Goal: Task Accomplishment & Management: Use online tool/utility

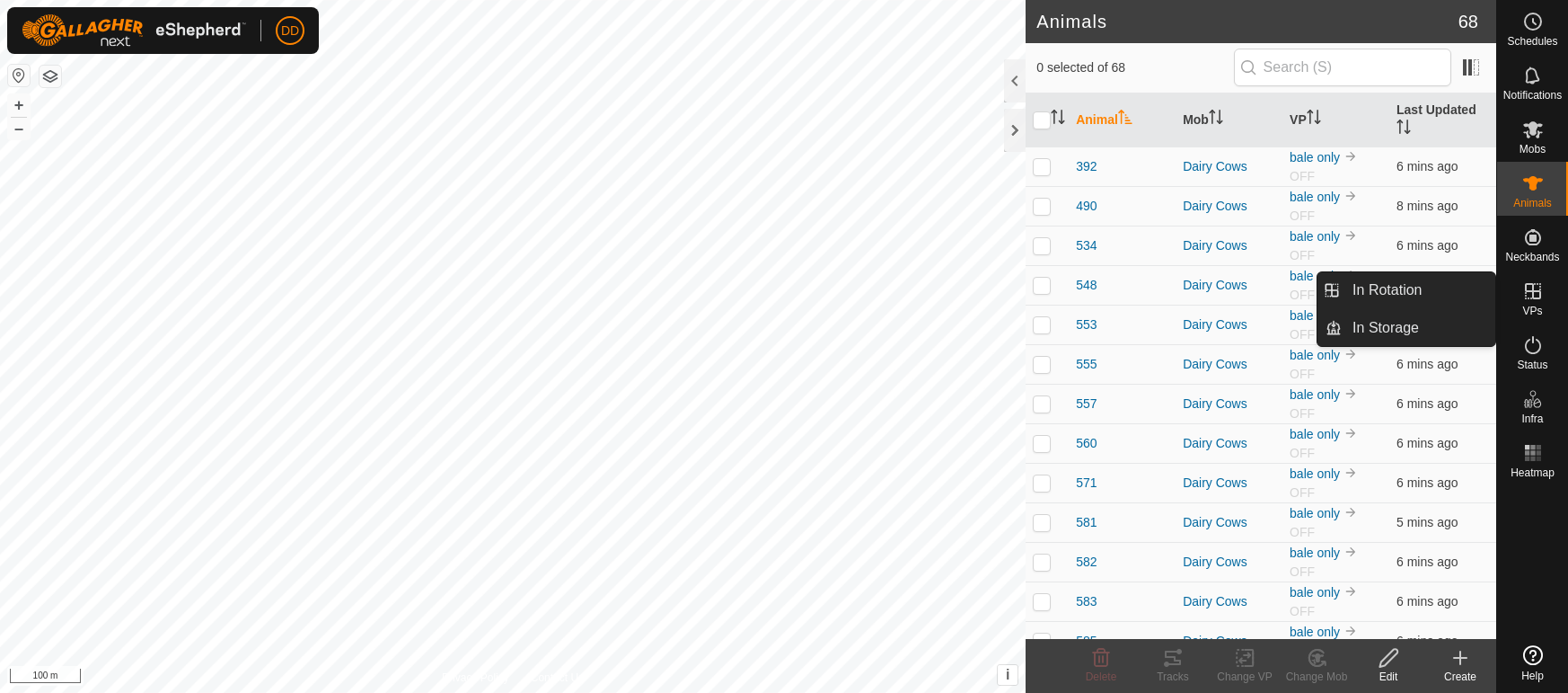
click at [1534, 303] on es-virtualpaddocks-svg-icon at bounding box center [1533, 291] width 33 height 29
click at [1380, 292] on link "In Rotation" at bounding box center [1418, 290] width 154 height 36
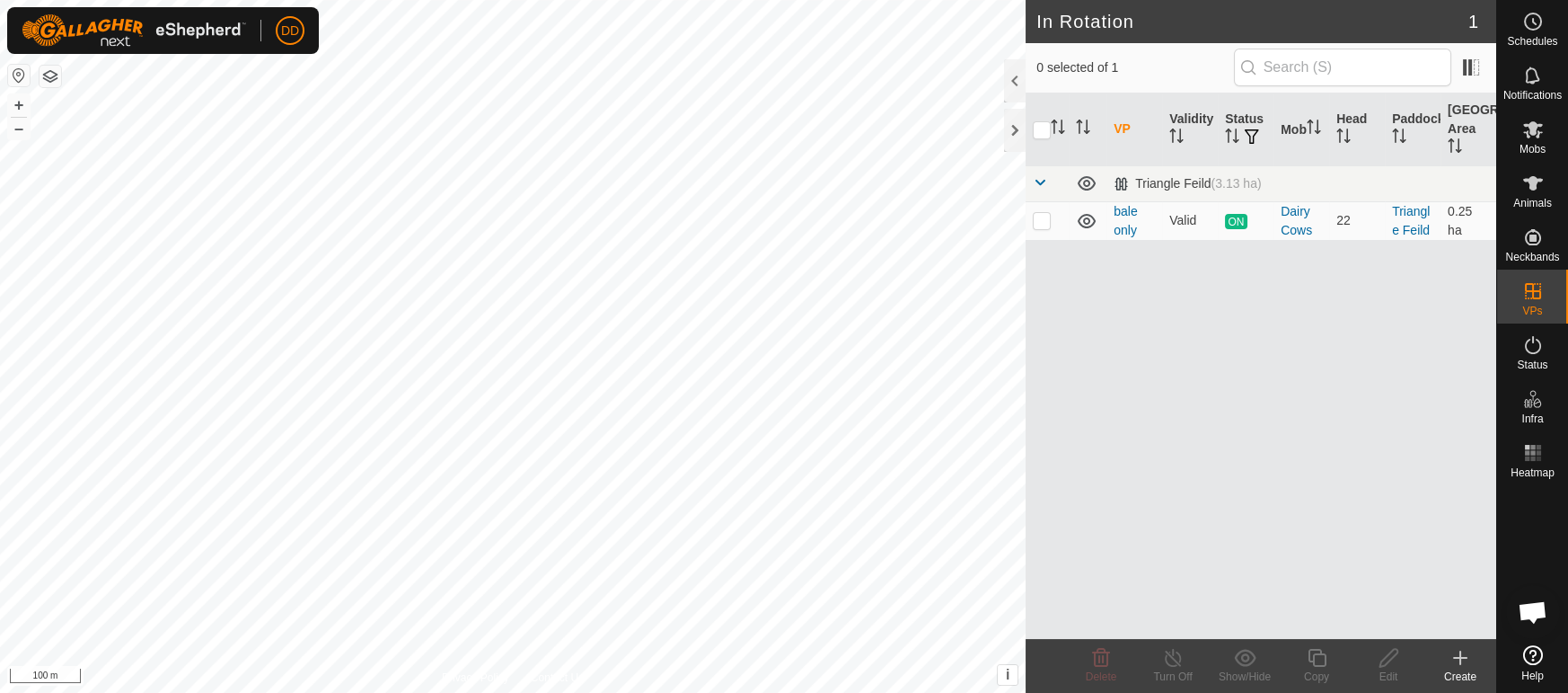
click at [1463, 673] on div "Create" at bounding box center [1460, 677] width 72 height 16
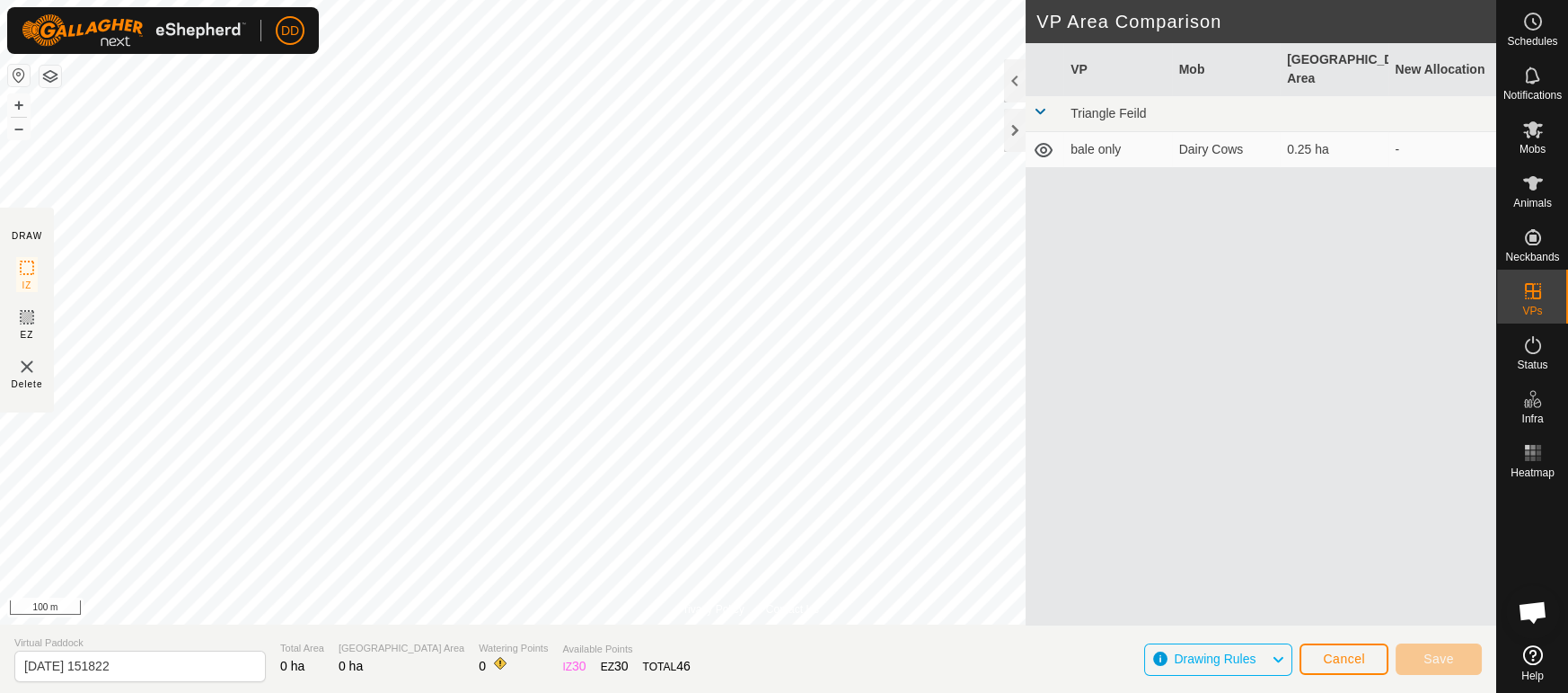
click at [420, 651] on div "Privacy Policy Contact Us + – ⇧ i This application includes HERE Maps. © 2024 H…" at bounding box center [748, 346] width 1496 height 693
click at [564, 0] on html "DD Schedules Notifications Mobs Animals Neckbands VPs Status Infra Heatmap Help…" at bounding box center [784, 346] width 1568 height 693
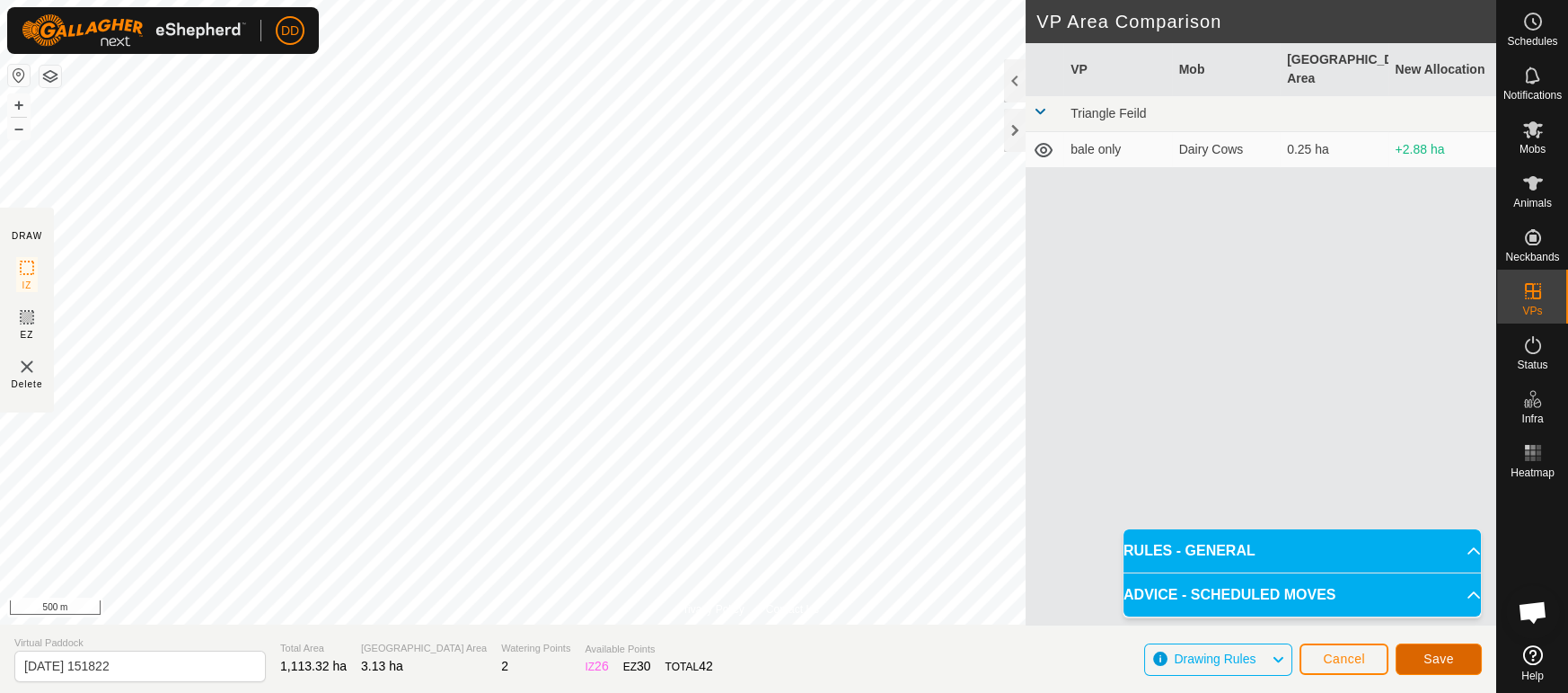
click at [1452, 664] on span "Save" at bounding box center [1439, 658] width 31 height 15
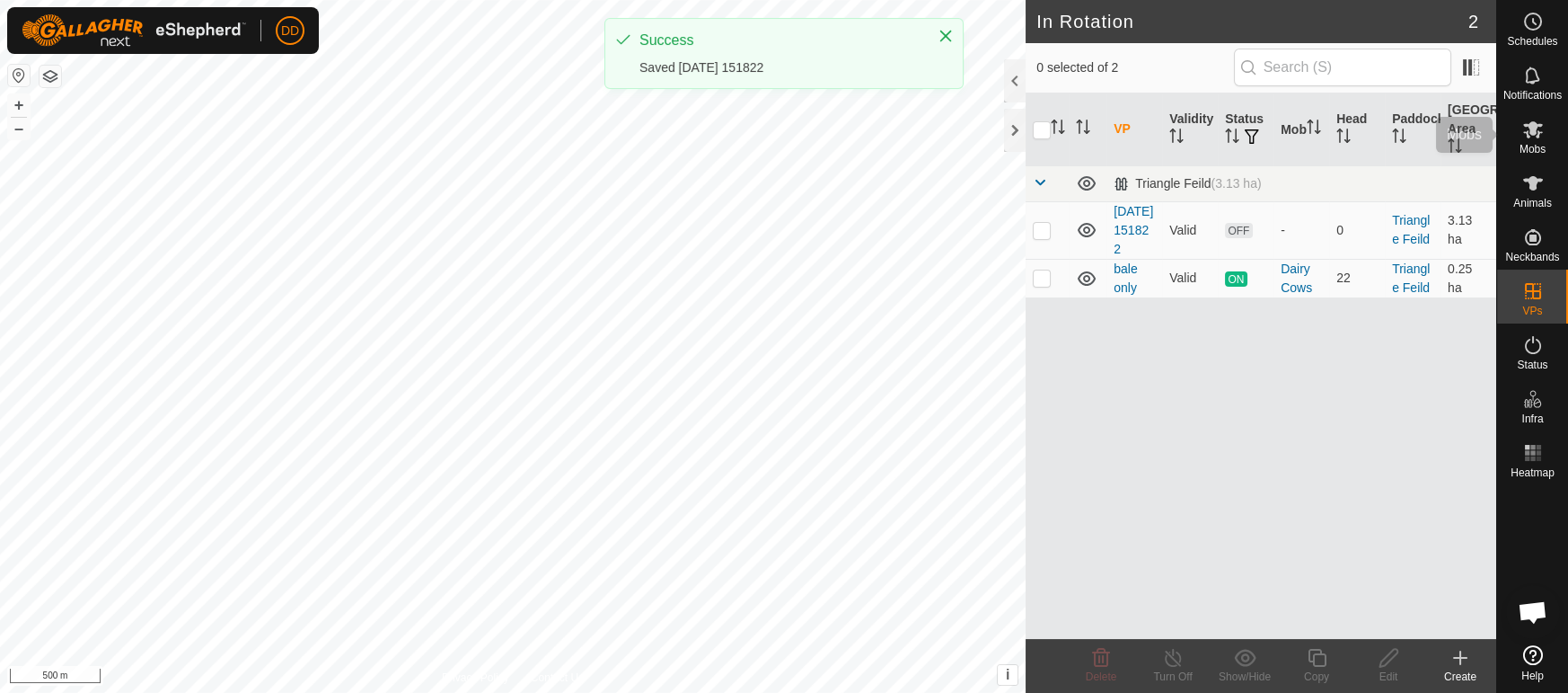
click at [1550, 148] on div "Mobs" at bounding box center [1533, 135] width 71 height 54
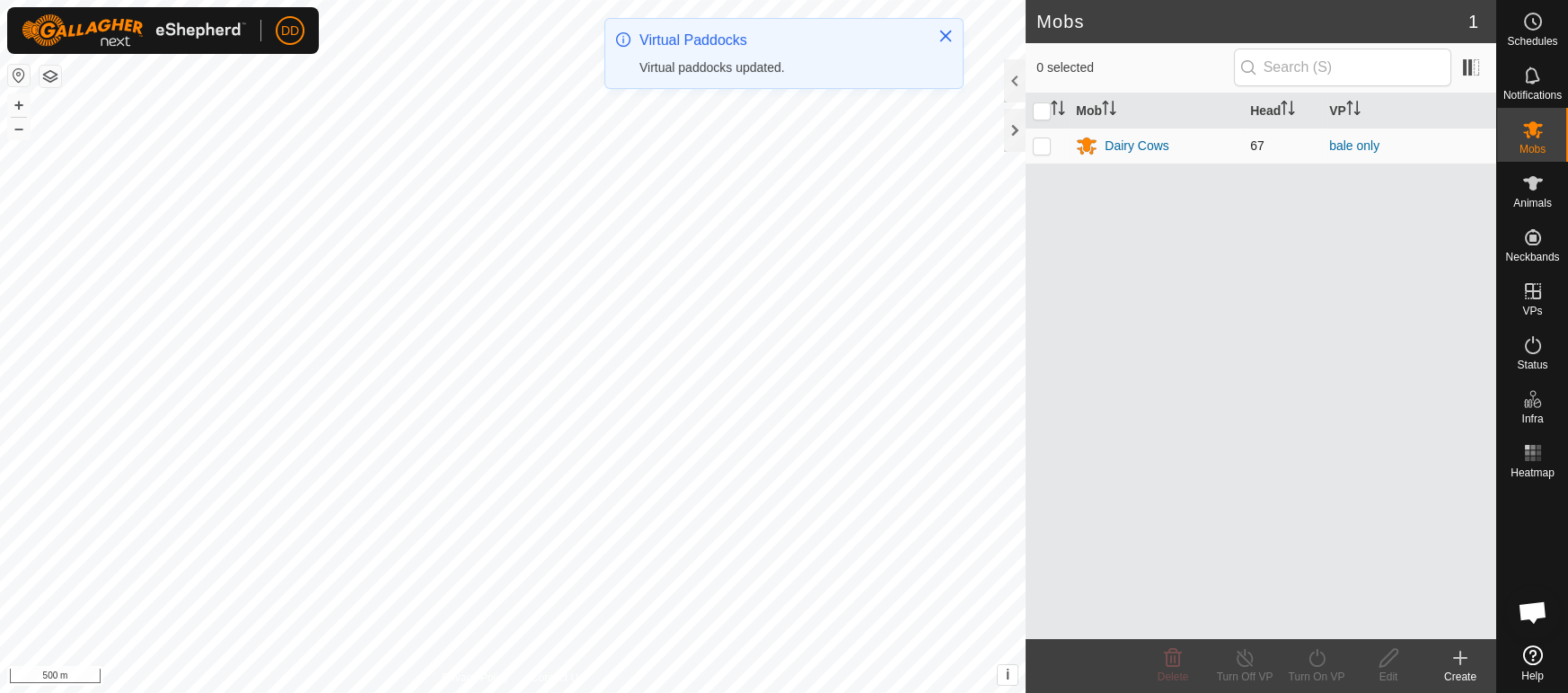
click at [1047, 149] on p-checkbox at bounding box center [1042, 146] width 18 height 15
checkbox input "true"
click at [1308, 653] on icon at bounding box center [1316, 658] width 23 height 22
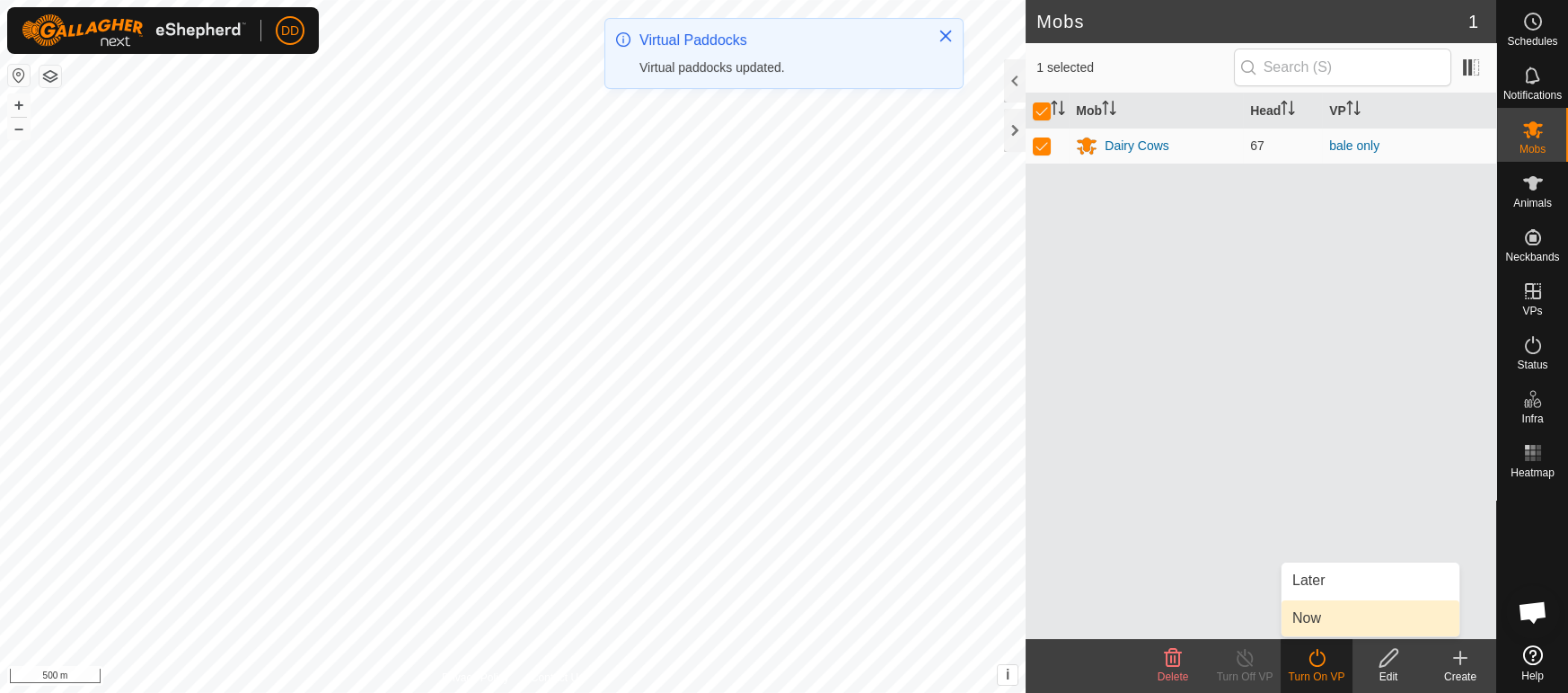
click at [1305, 614] on link "Now" at bounding box center [1371, 618] width 178 height 36
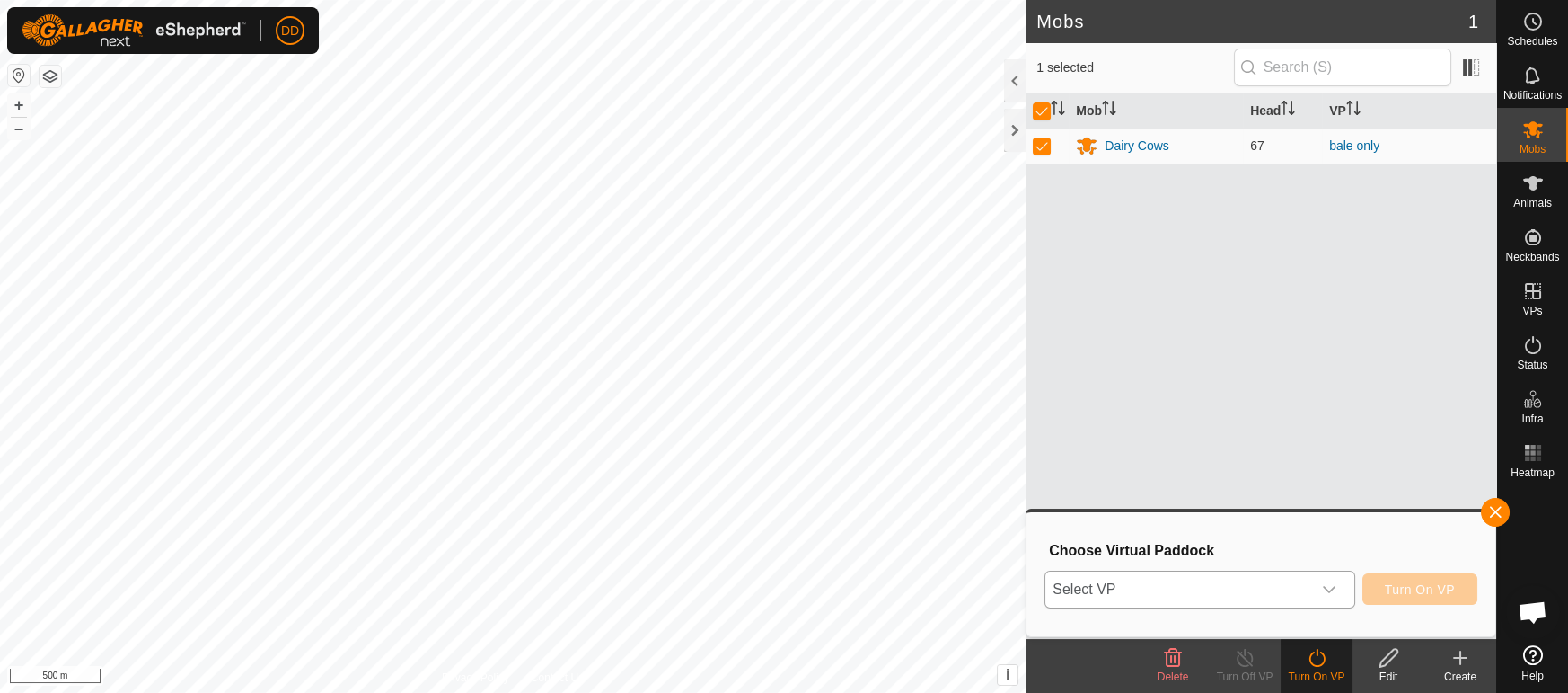
click at [1211, 571] on span "Select VP" at bounding box center [1177, 589] width 265 height 36
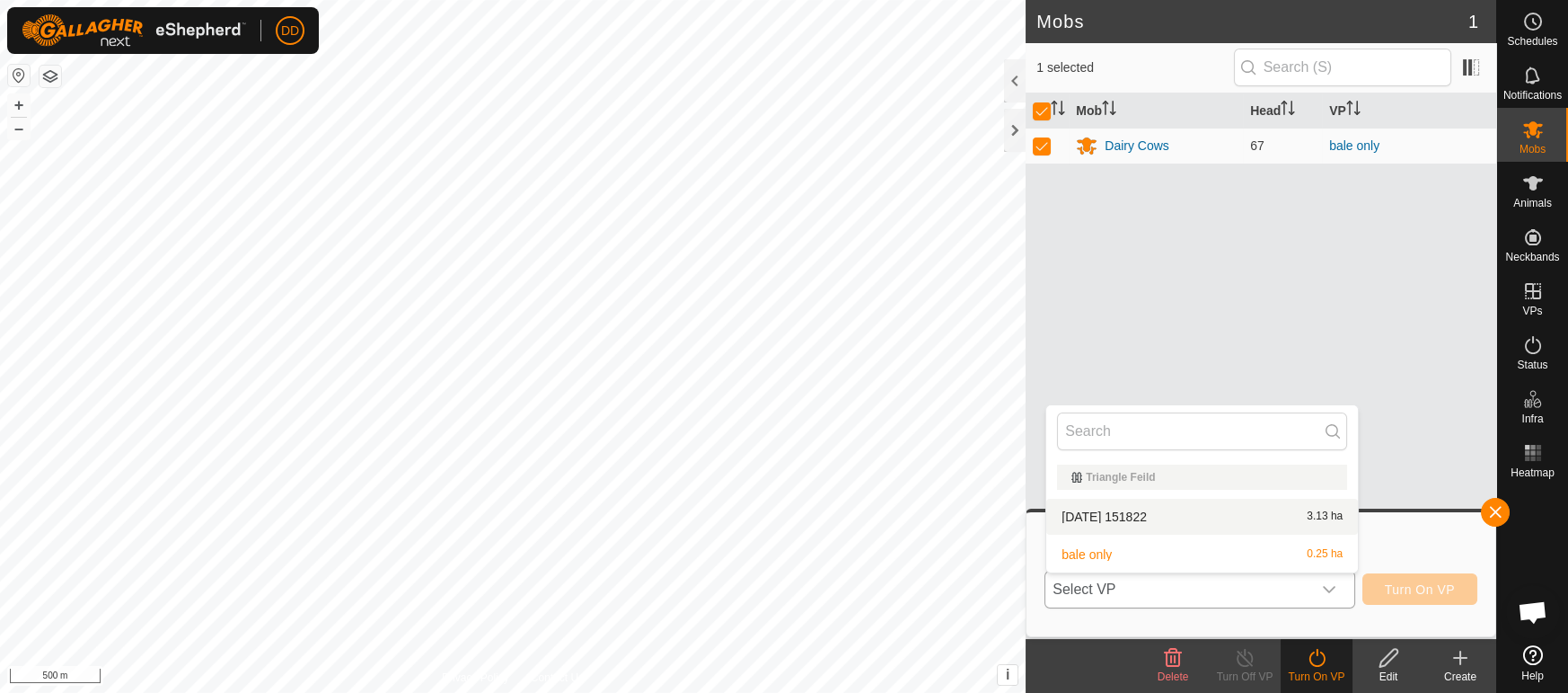
click at [1209, 524] on li "2025-09-16 151822 3.13 ha" at bounding box center [1202, 517] width 312 height 36
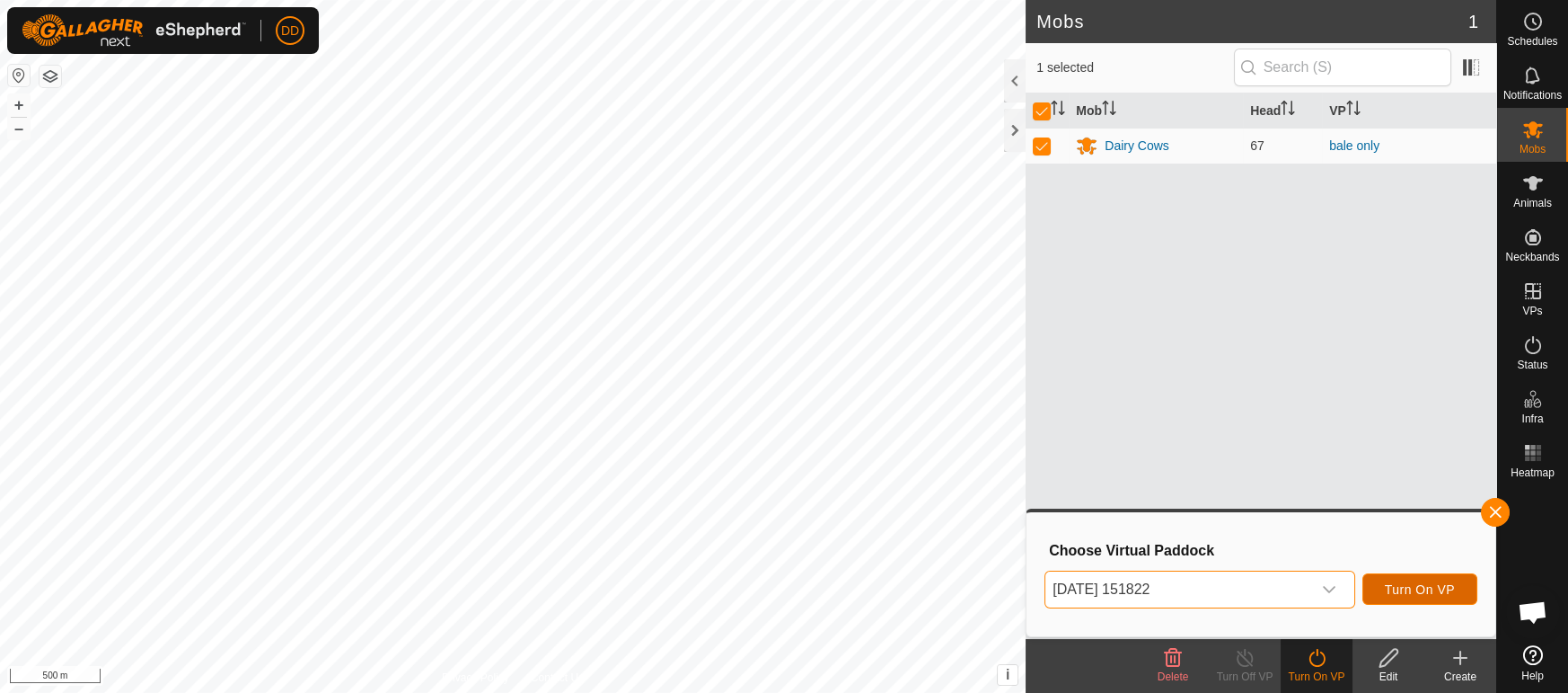
click at [1382, 585] on button "Turn On VP" at bounding box center [1420, 588] width 115 height 32
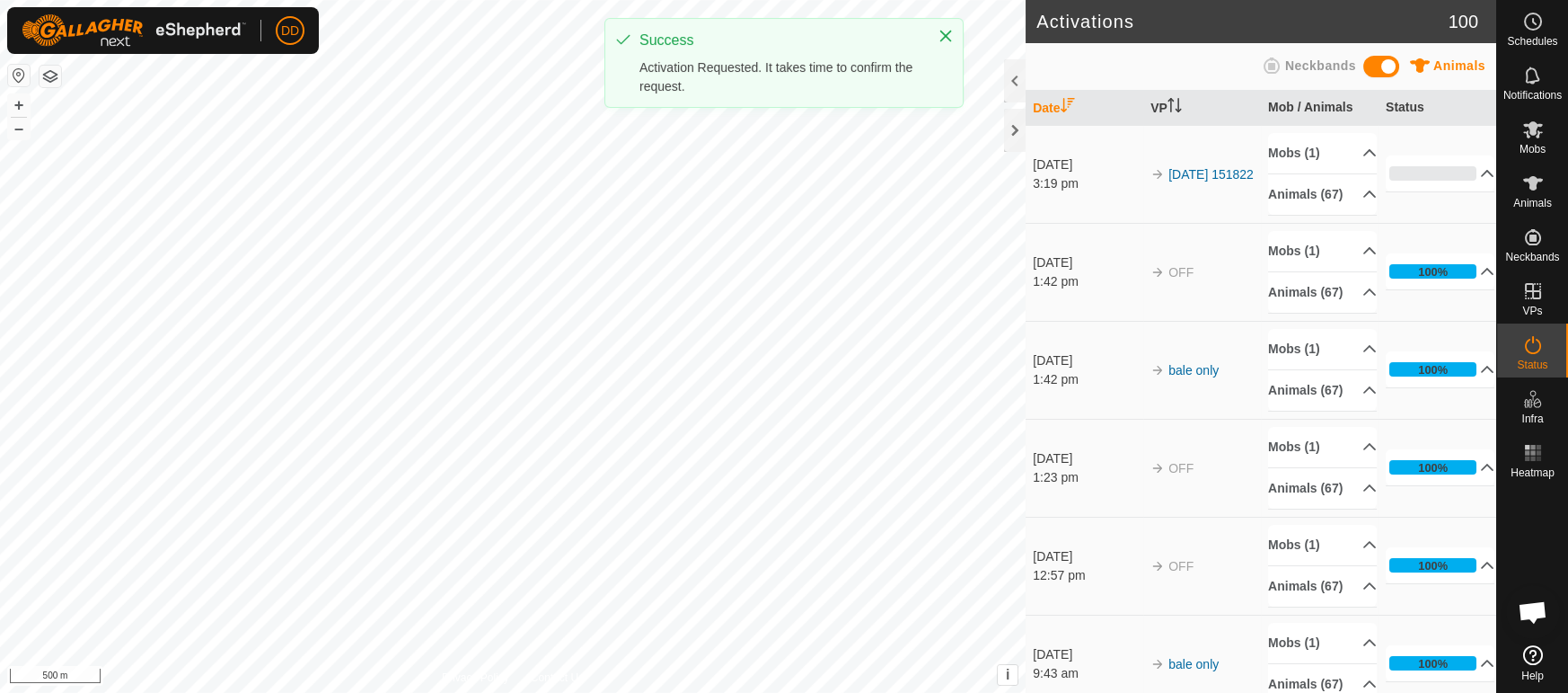
click at [1541, 186] on icon at bounding box center [1533, 184] width 22 height 22
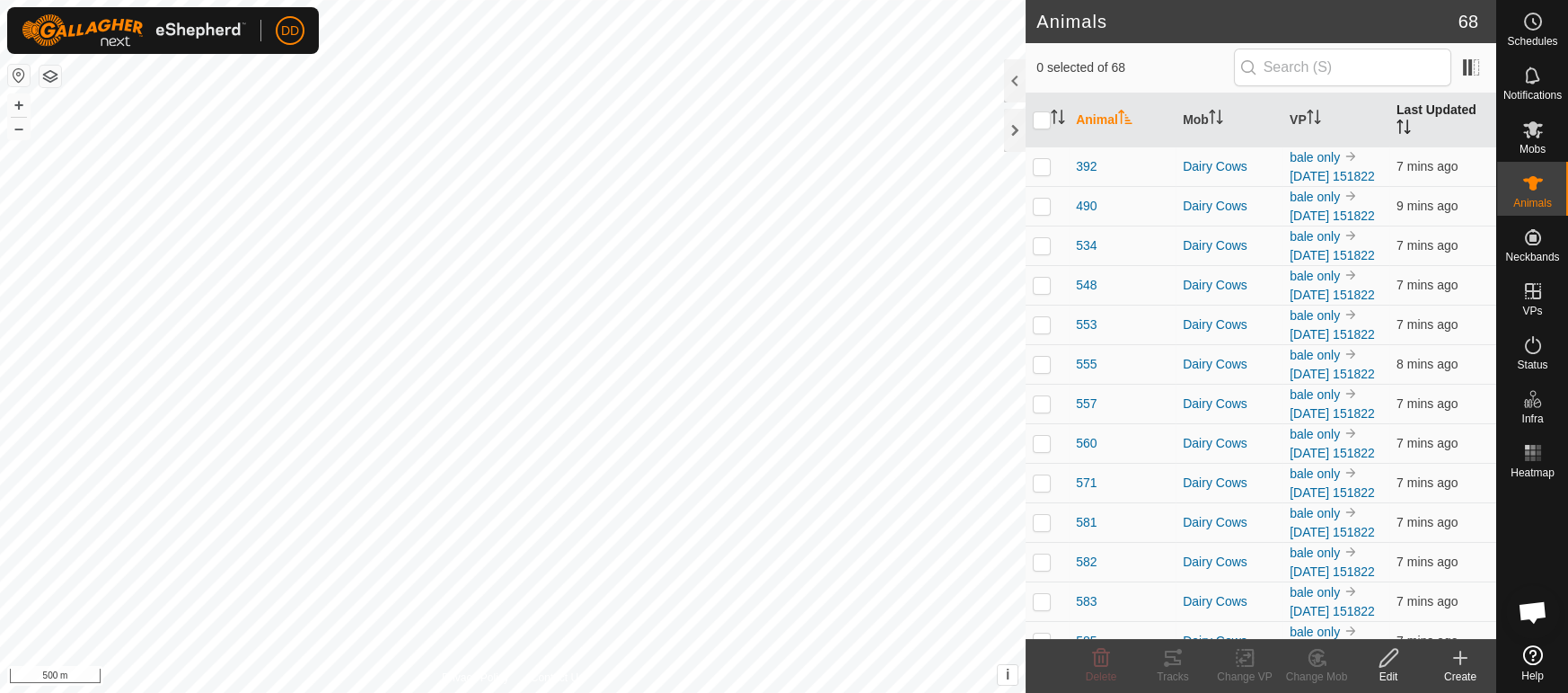
click at [1426, 104] on th "Last Updated" at bounding box center [1443, 120] width 107 height 54
click at [1120, 476] on div "Animals 68 0 selected of 68 Animal Mob VP Last Updated 606 Dairy Cows bale only…" at bounding box center [748, 346] width 1496 height 693
click at [1049, 265] on td at bounding box center [1046, 245] width 43 height 39
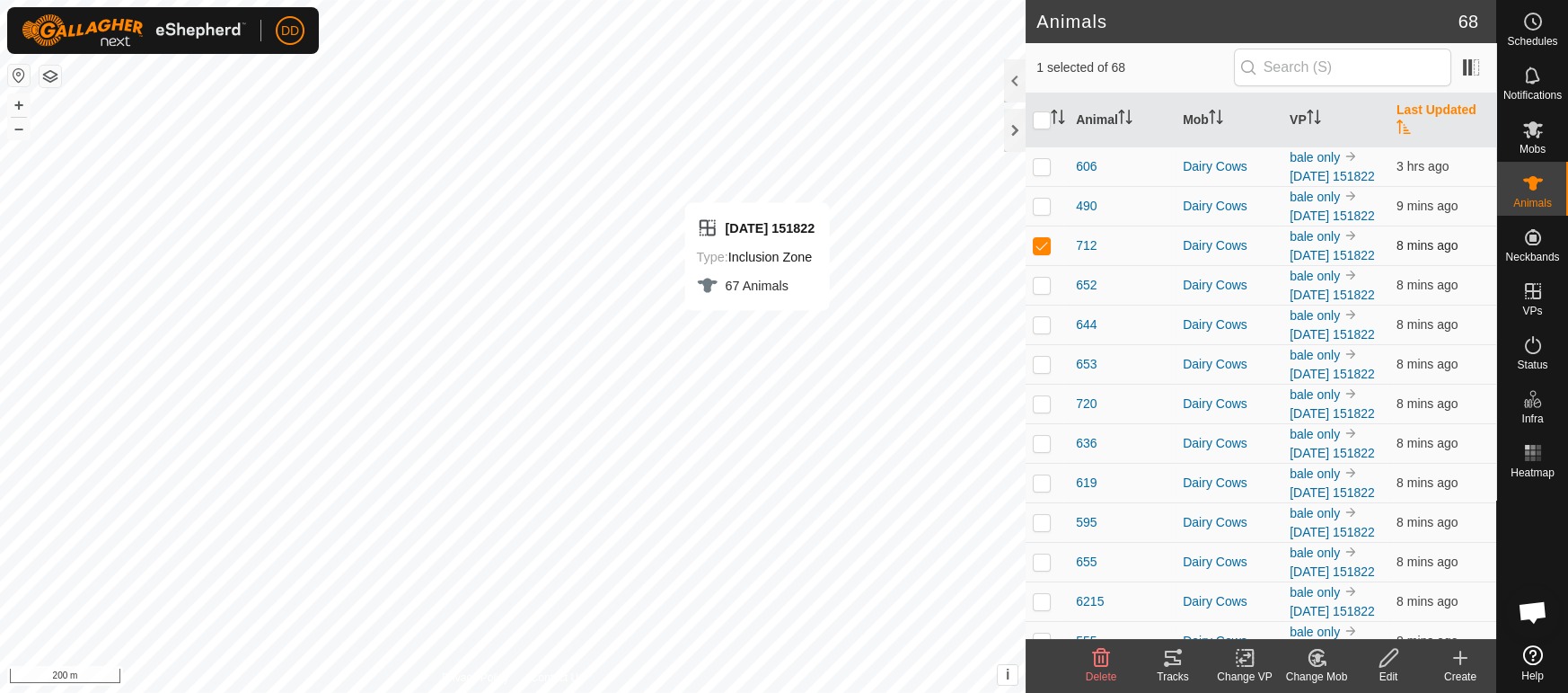
click at [1049, 265] on td at bounding box center [1046, 245] width 43 height 39
checkbox input "false"
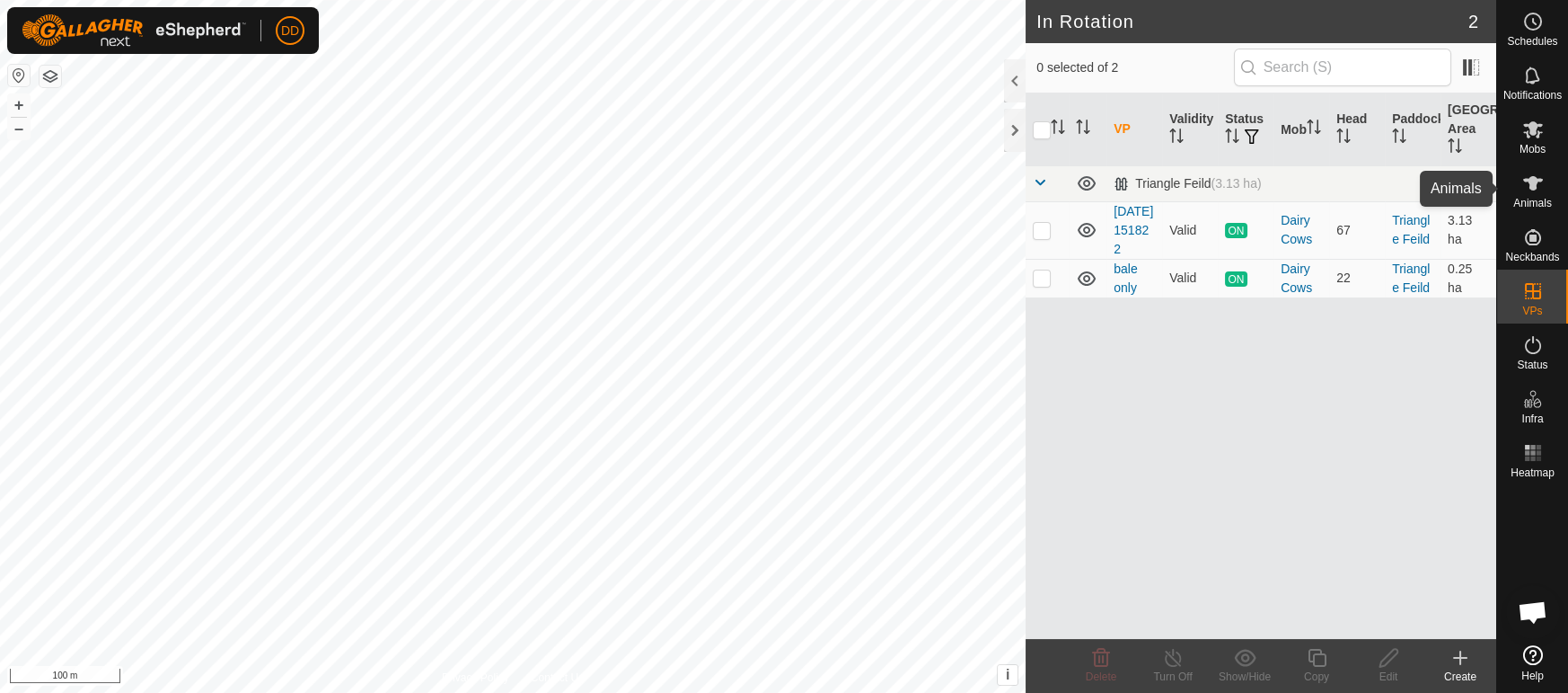
click at [1538, 186] on icon at bounding box center [1533, 184] width 22 height 22
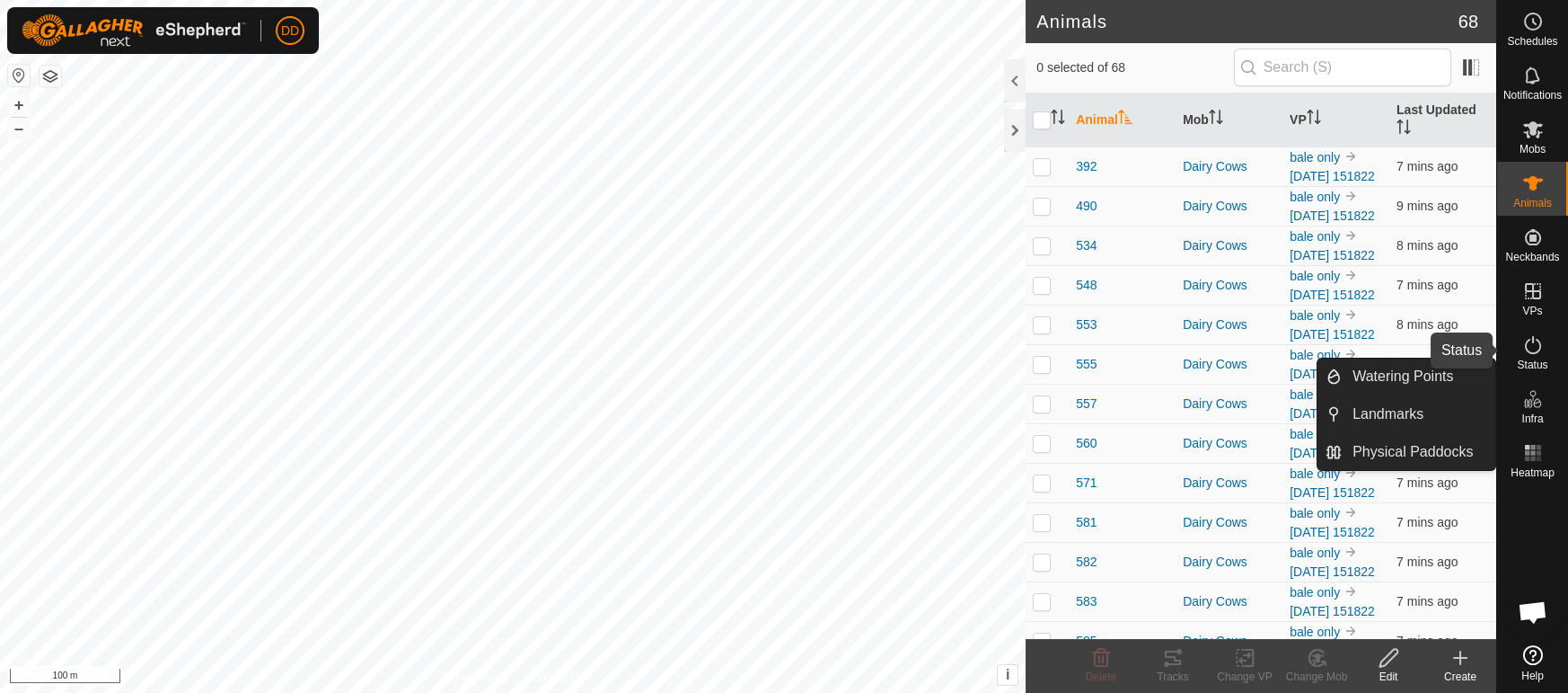
click at [1523, 350] on icon at bounding box center [1533, 346] width 22 height 22
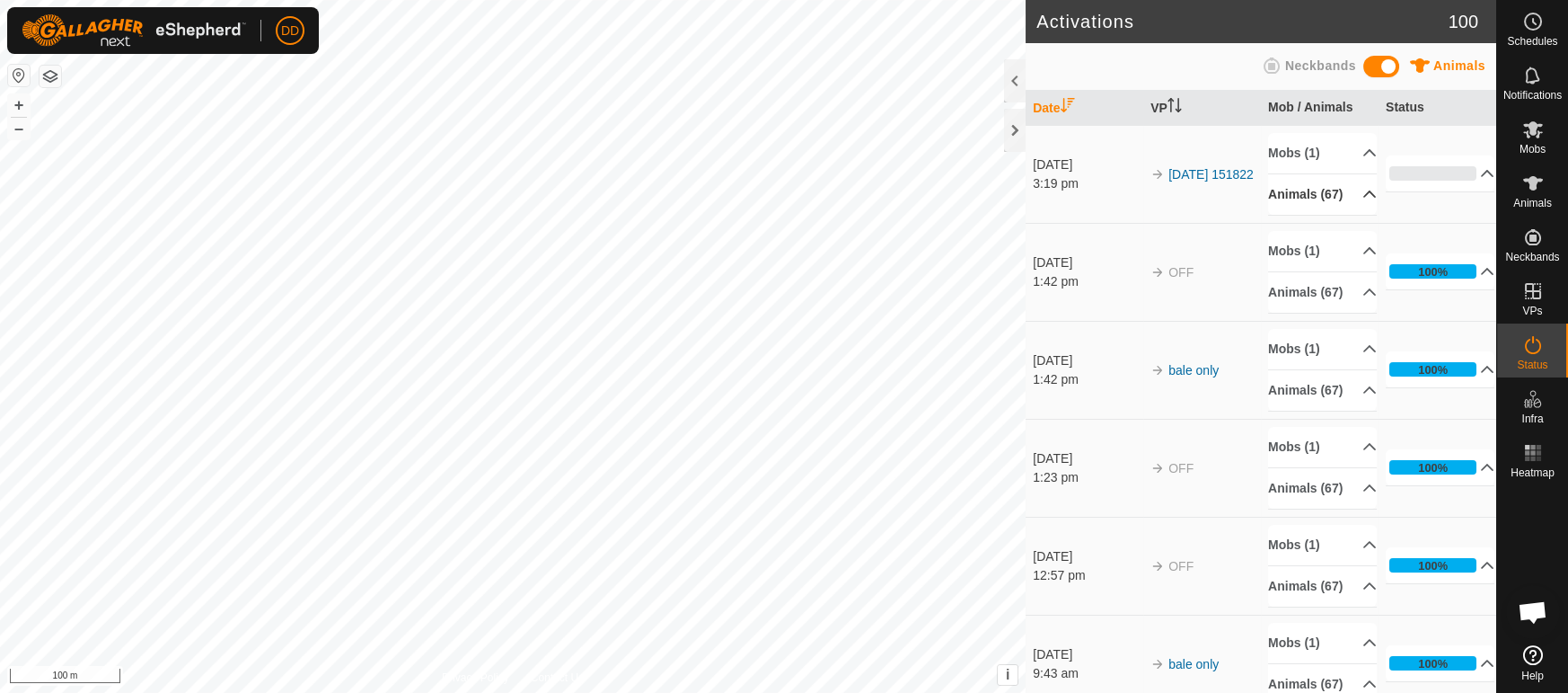
click at [1344, 199] on p-accordion-header "Animals (67)" at bounding box center [1323, 195] width 109 height 40
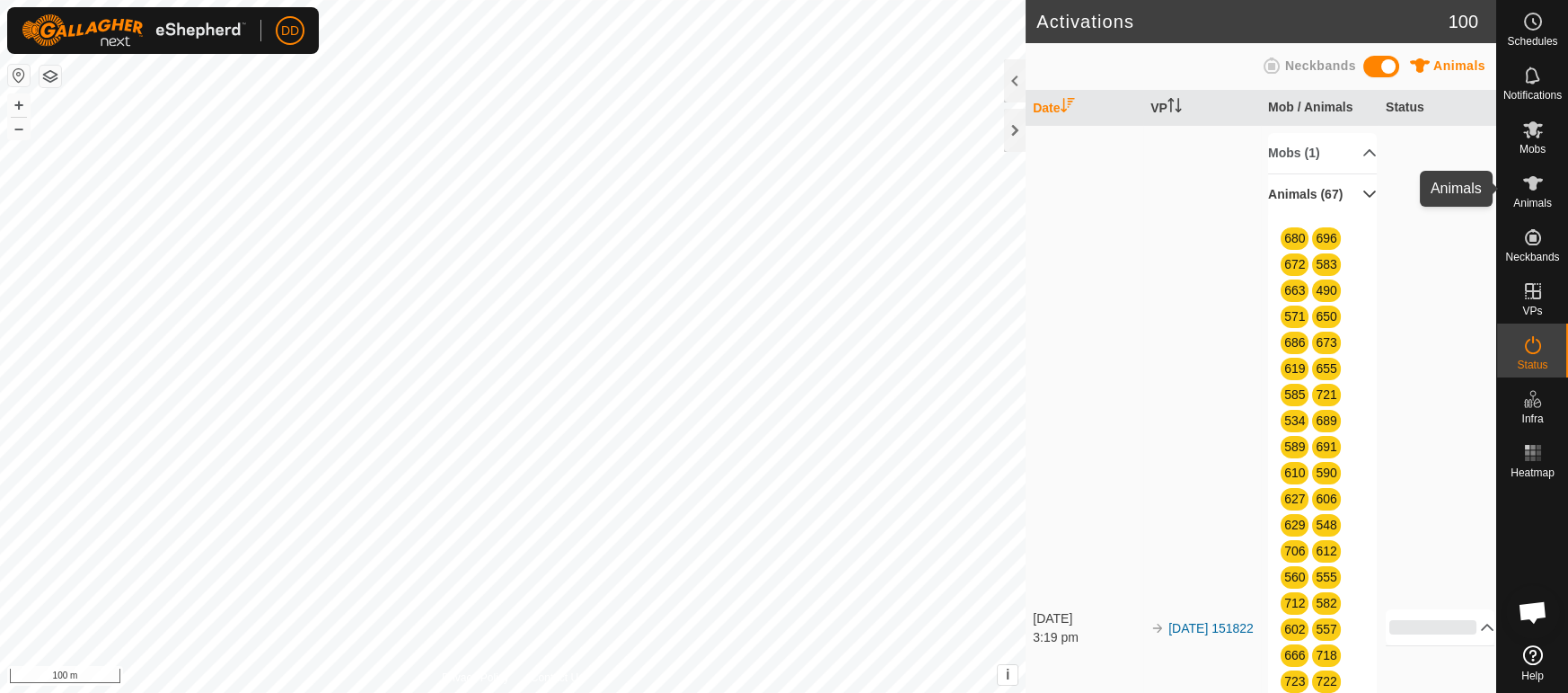
click at [1539, 186] on icon at bounding box center [1533, 184] width 22 height 22
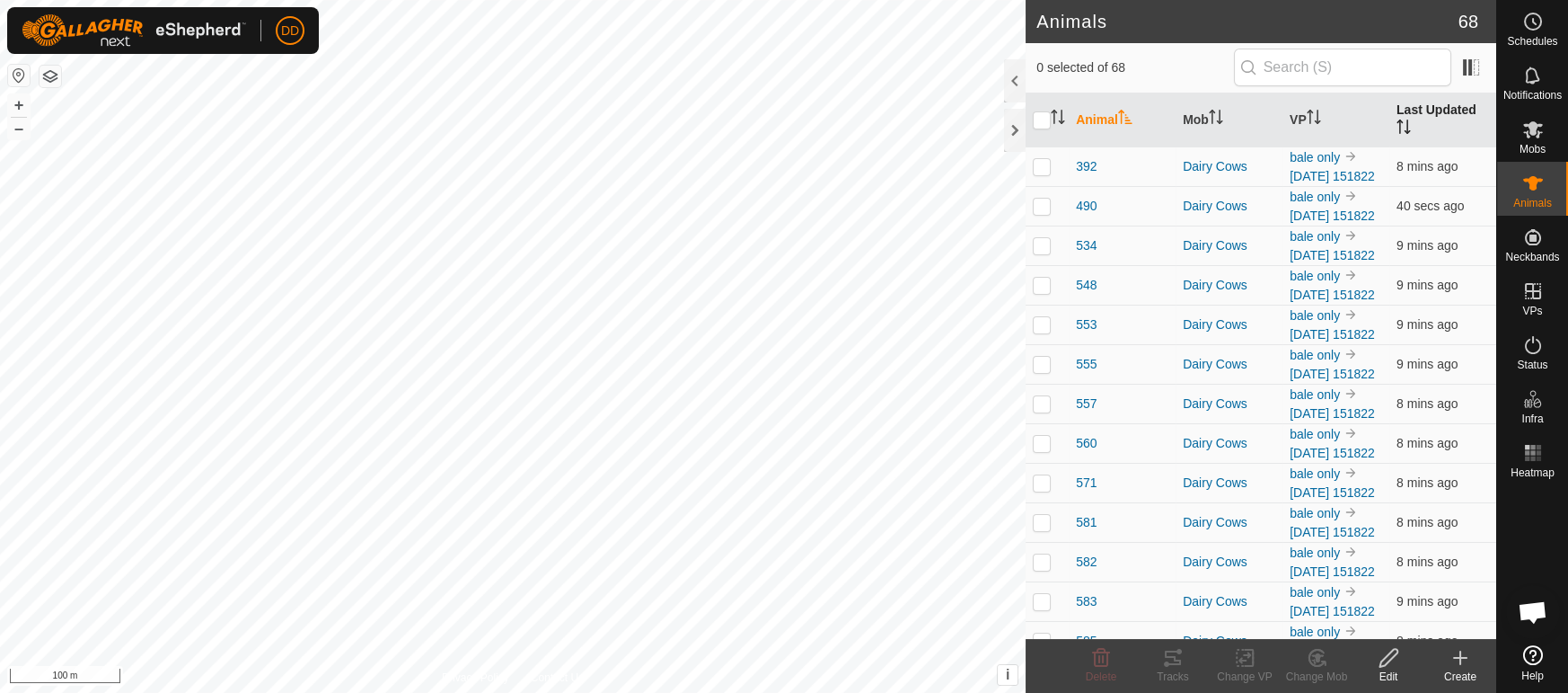
click at [1427, 105] on th "Last Updated" at bounding box center [1443, 120] width 107 height 54
click at [1451, 110] on th "Last Updated" at bounding box center [1443, 120] width 107 height 54
click at [1311, 110] on icon "Activate to sort" at bounding box center [1310, 117] width 2 height 15
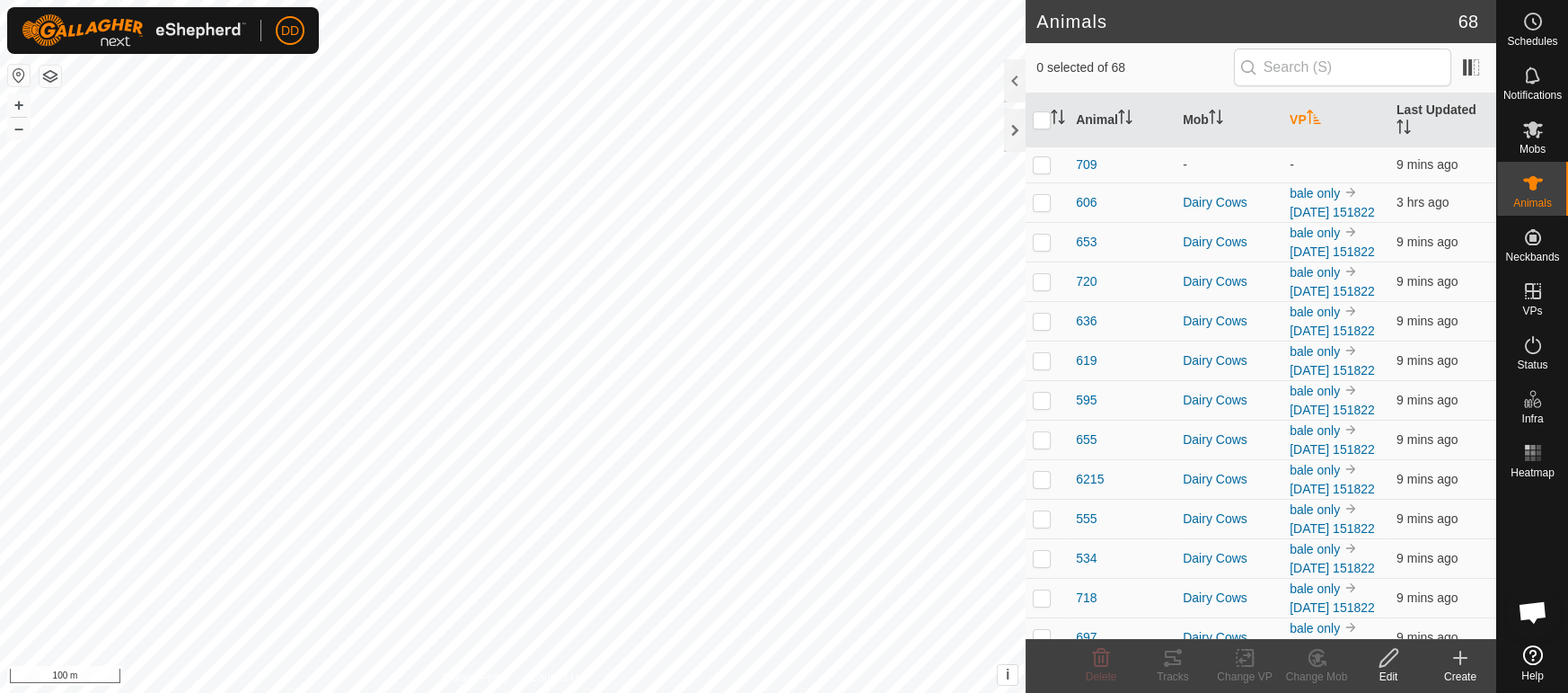
click at [1312, 110] on icon "Activate to sort" at bounding box center [1313, 117] width 14 height 15
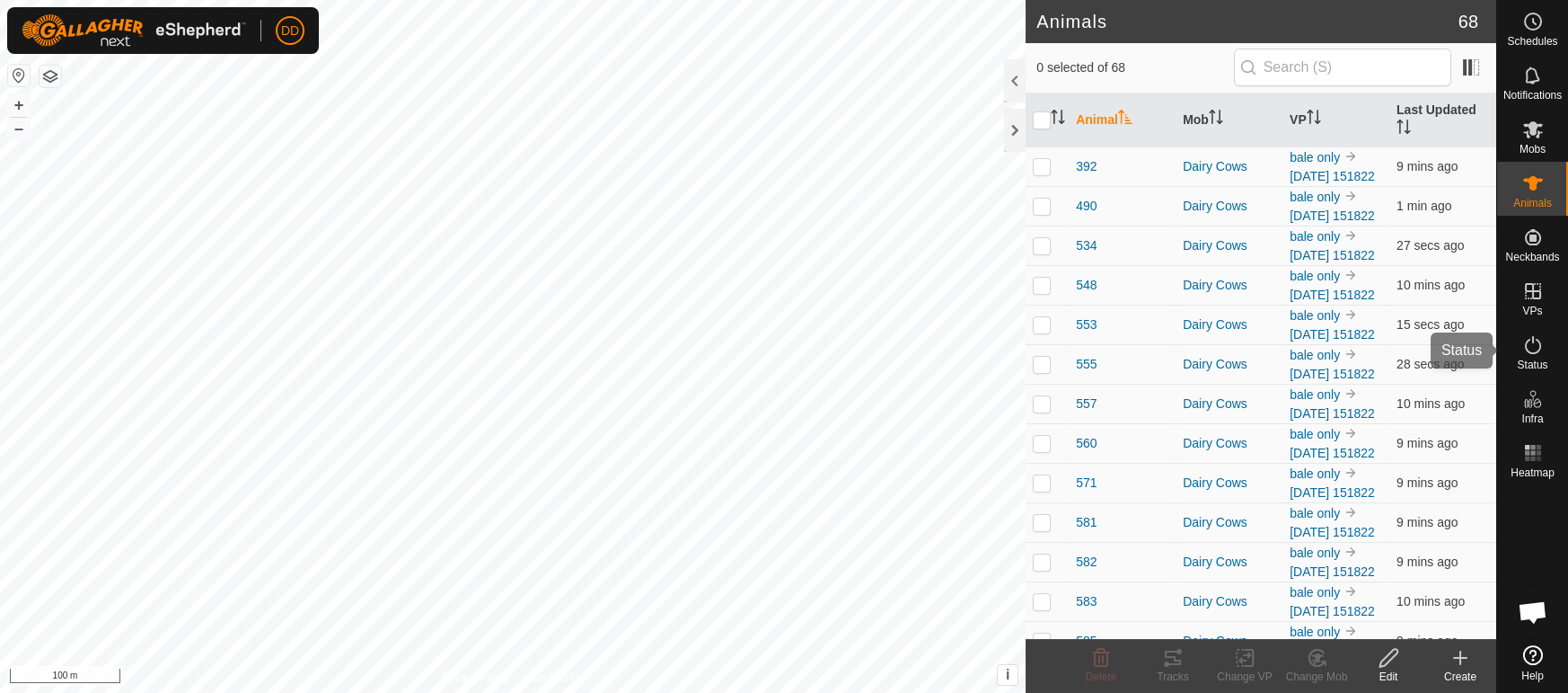
click at [1529, 353] on icon at bounding box center [1533, 346] width 22 height 22
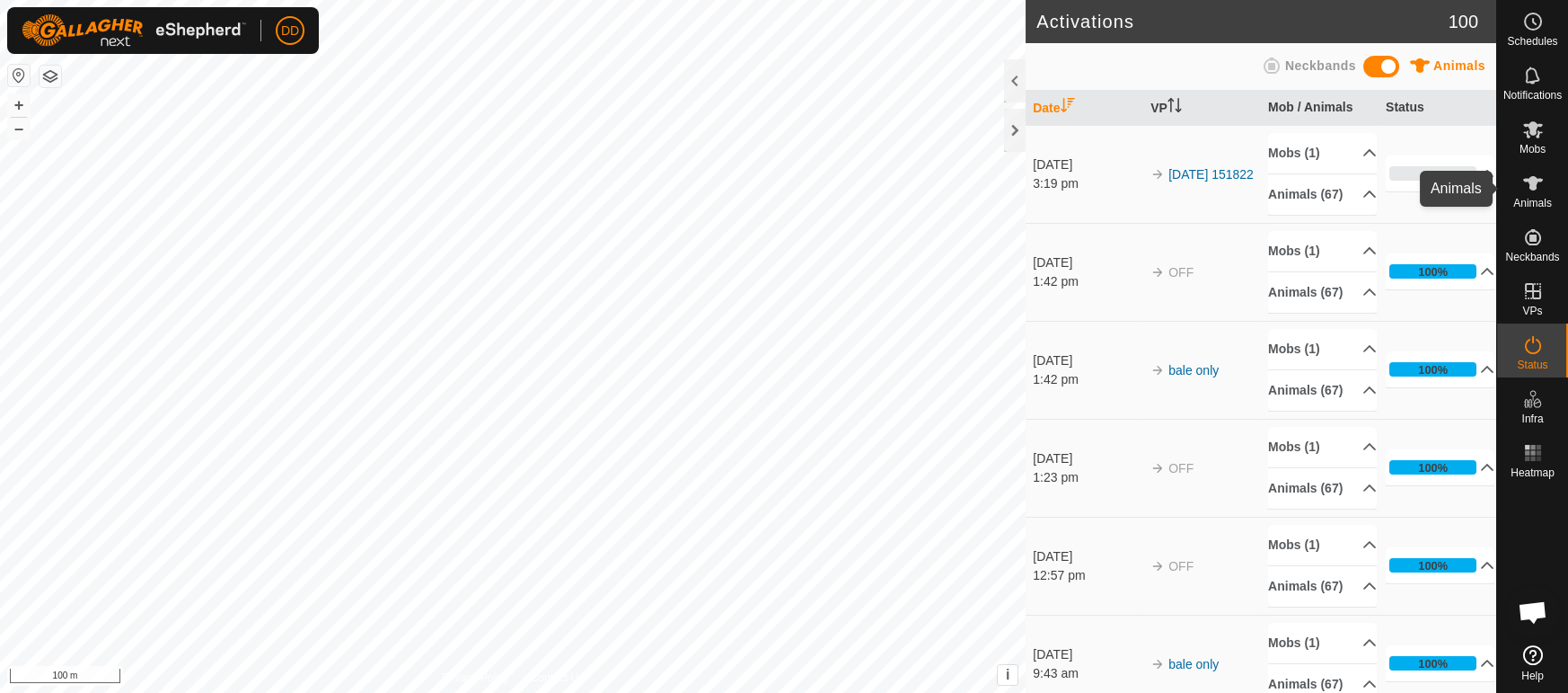
click at [1539, 206] on span "Animals" at bounding box center [1533, 203] width 38 height 11
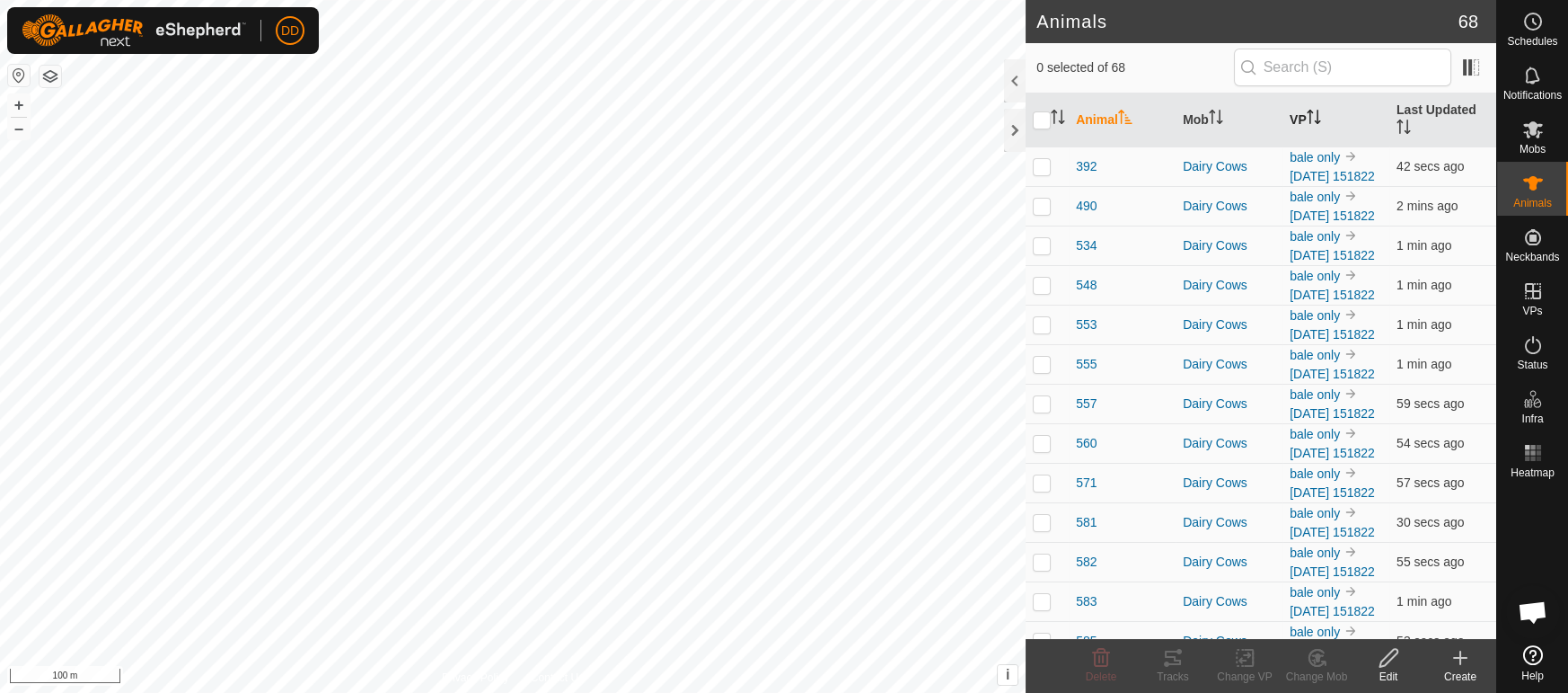
click at [1312, 116] on th "VP" at bounding box center [1336, 120] width 107 height 54
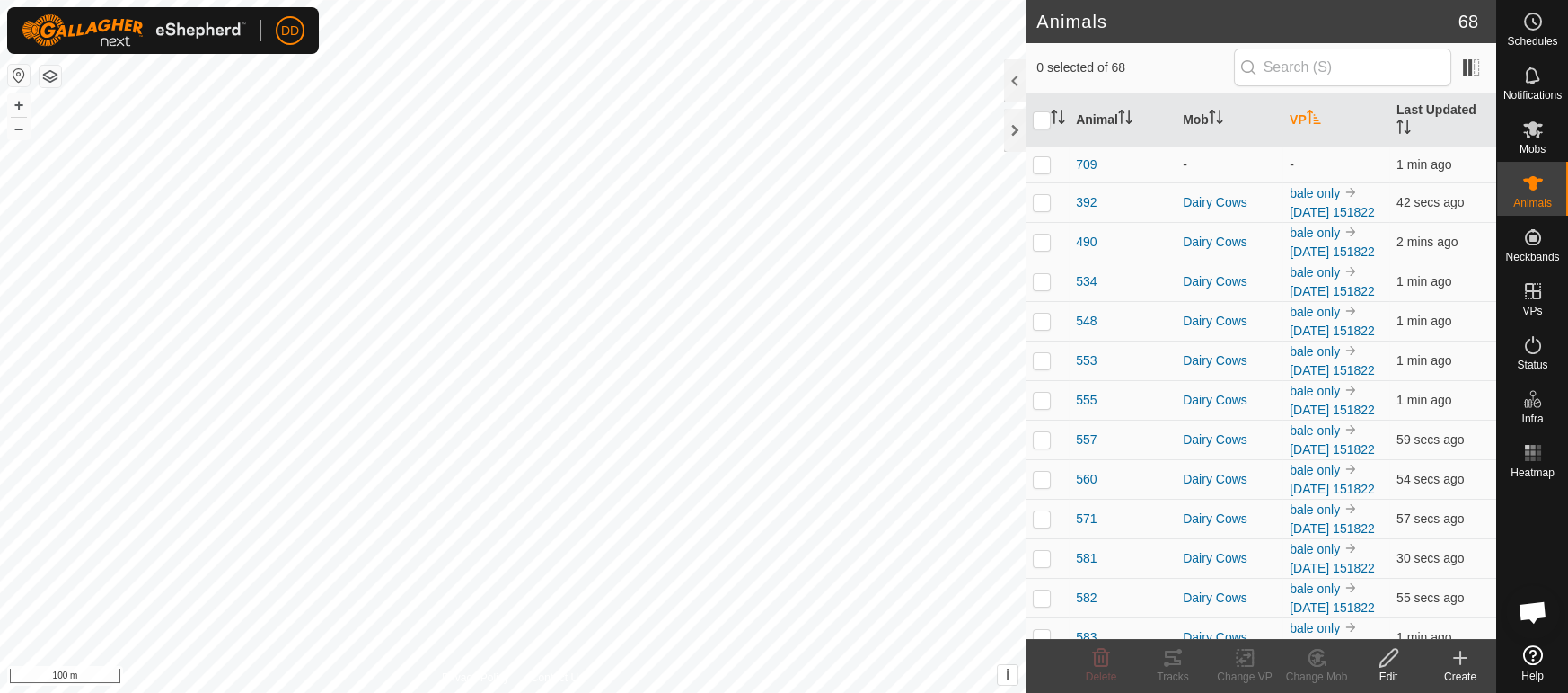
click at [1312, 116] on th "VP" at bounding box center [1336, 120] width 107 height 54
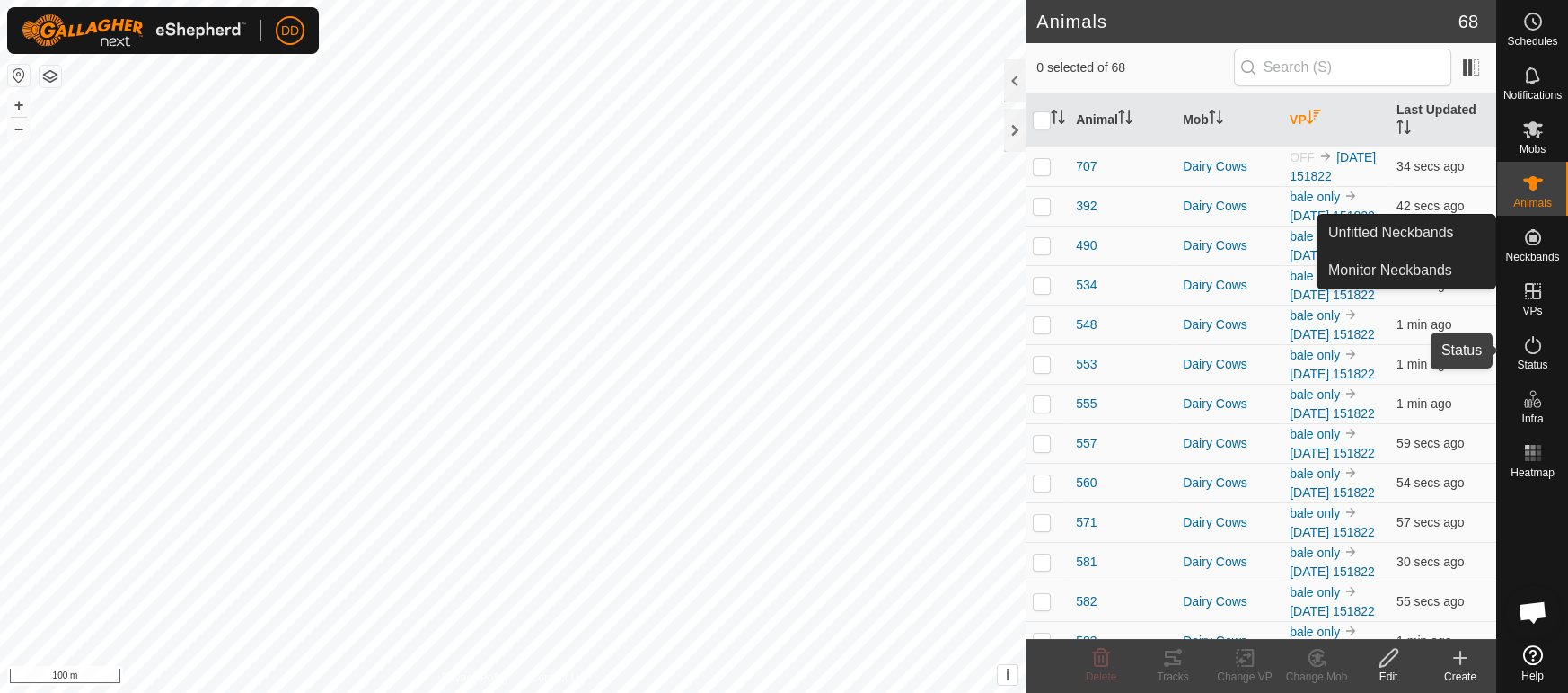
click at [1535, 349] on icon at bounding box center [1533, 346] width 22 height 22
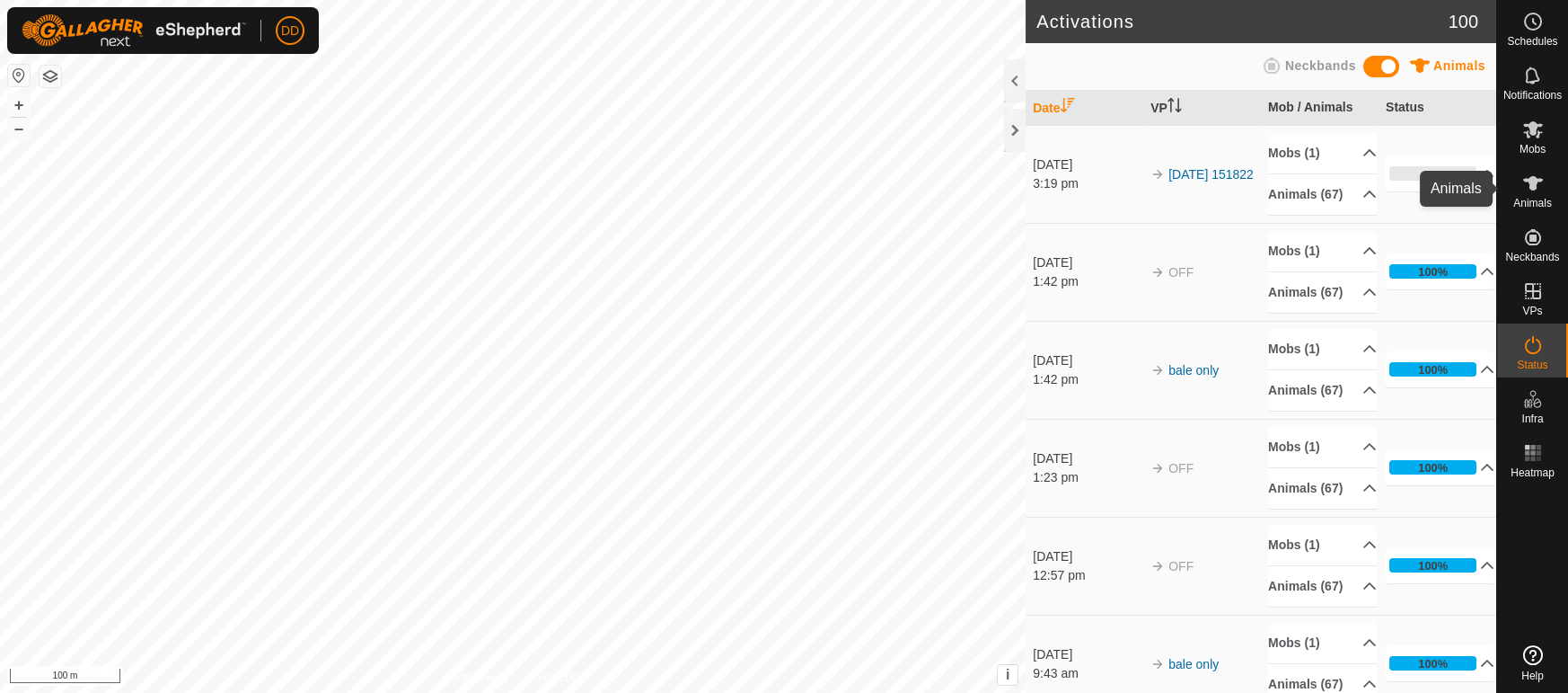
click at [1537, 195] on es-animals-svg-icon at bounding box center [1533, 184] width 33 height 29
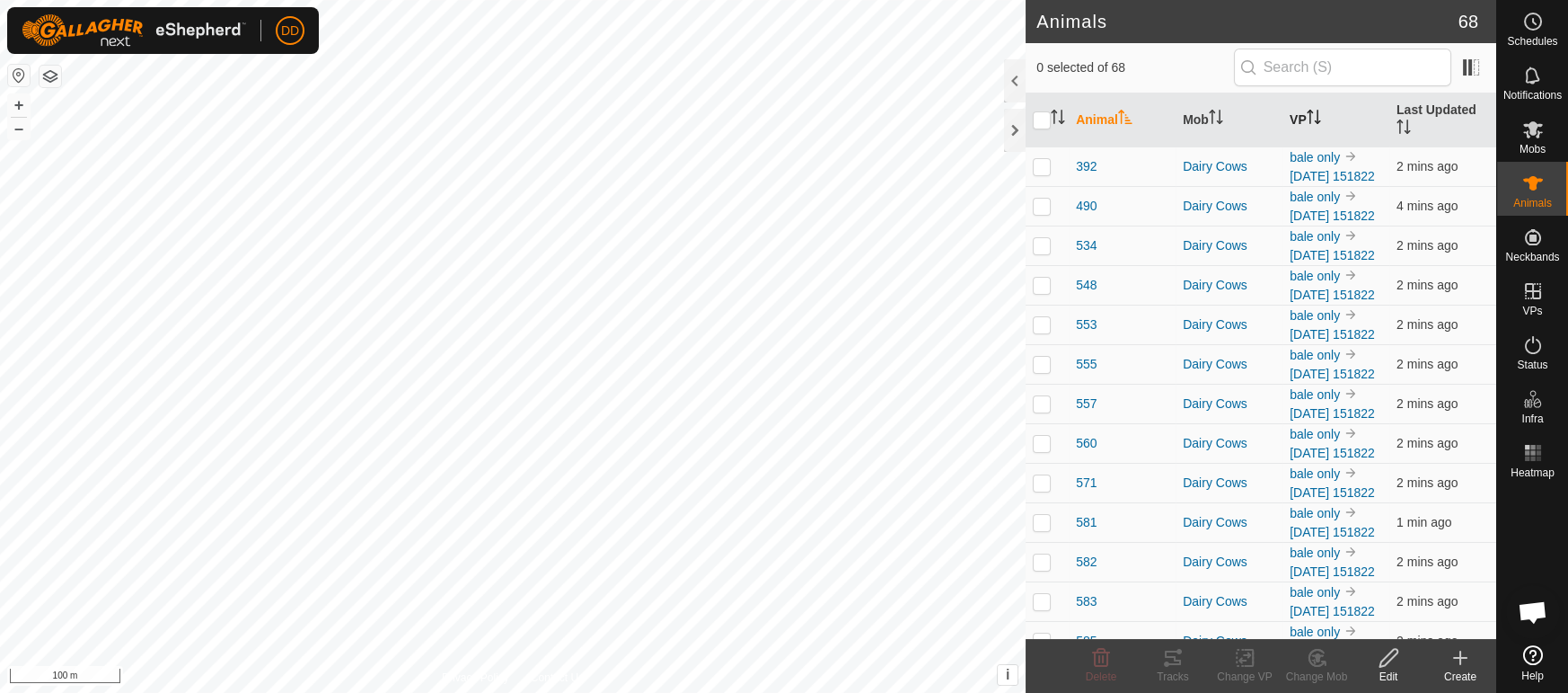
click at [1286, 106] on th "VP" at bounding box center [1336, 120] width 107 height 54
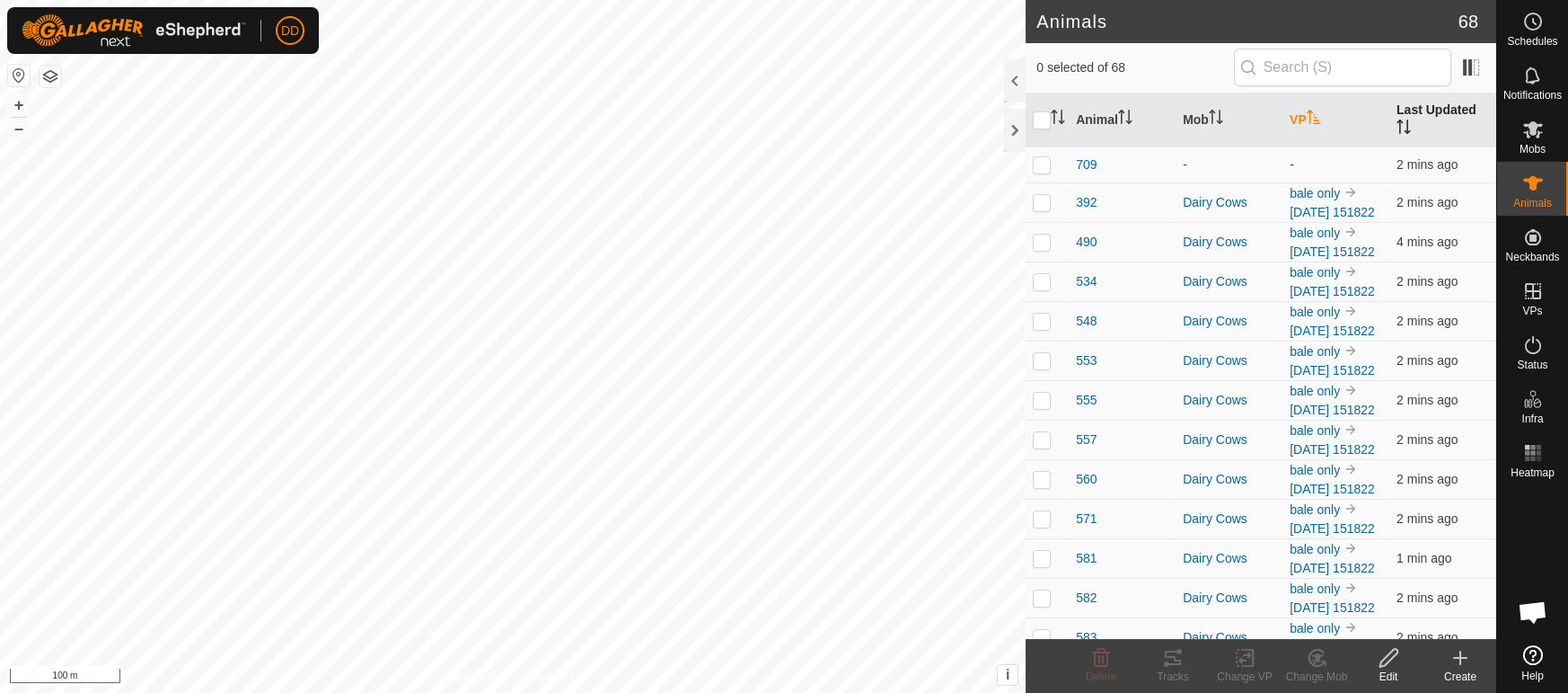
click at [1411, 122] on p-sorticon "Activate to sort" at bounding box center [1403, 129] width 15 height 15
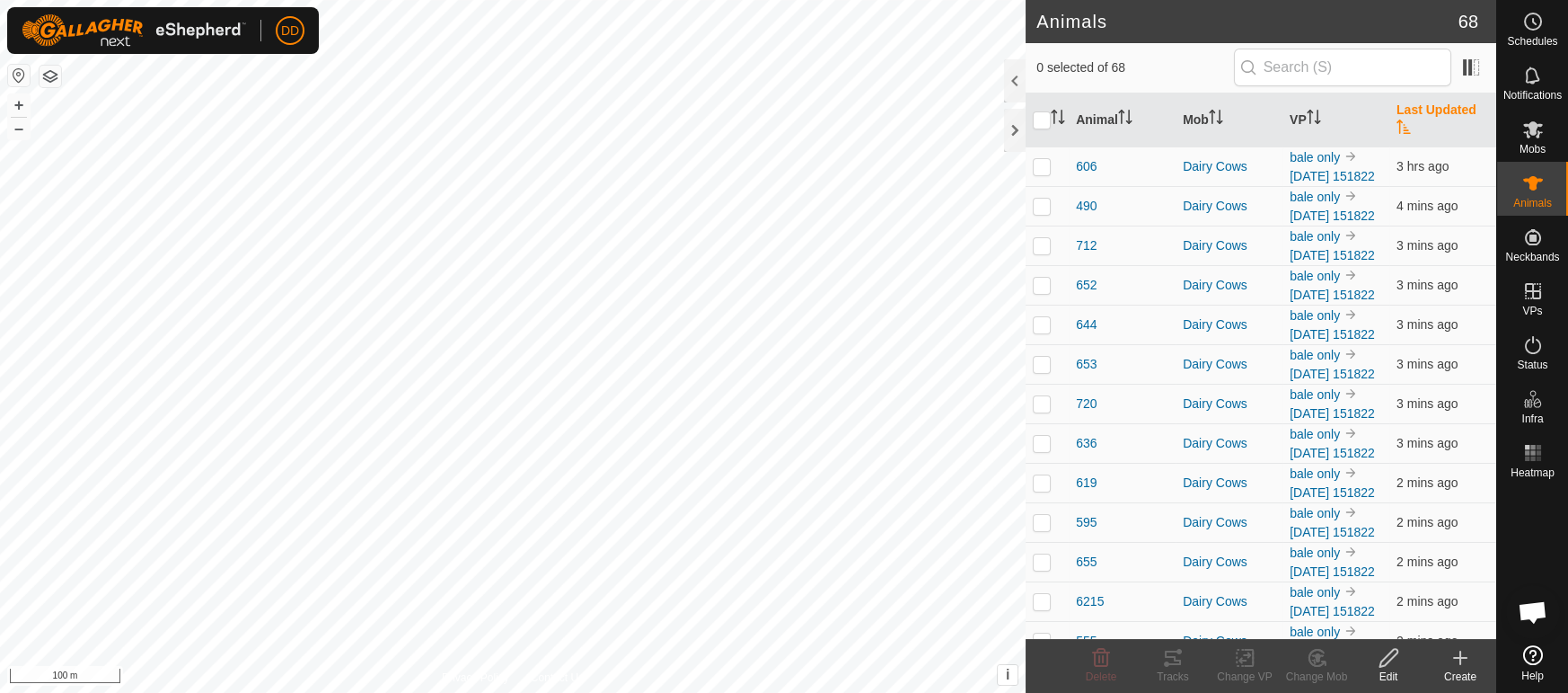
click at [1450, 112] on th "Last Updated" at bounding box center [1443, 120] width 107 height 54
click at [1449, 112] on th "Last Updated" at bounding box center [1443, 120] width 107 height 54
